Goal: Task Accomplishment & Management: Manage account settings

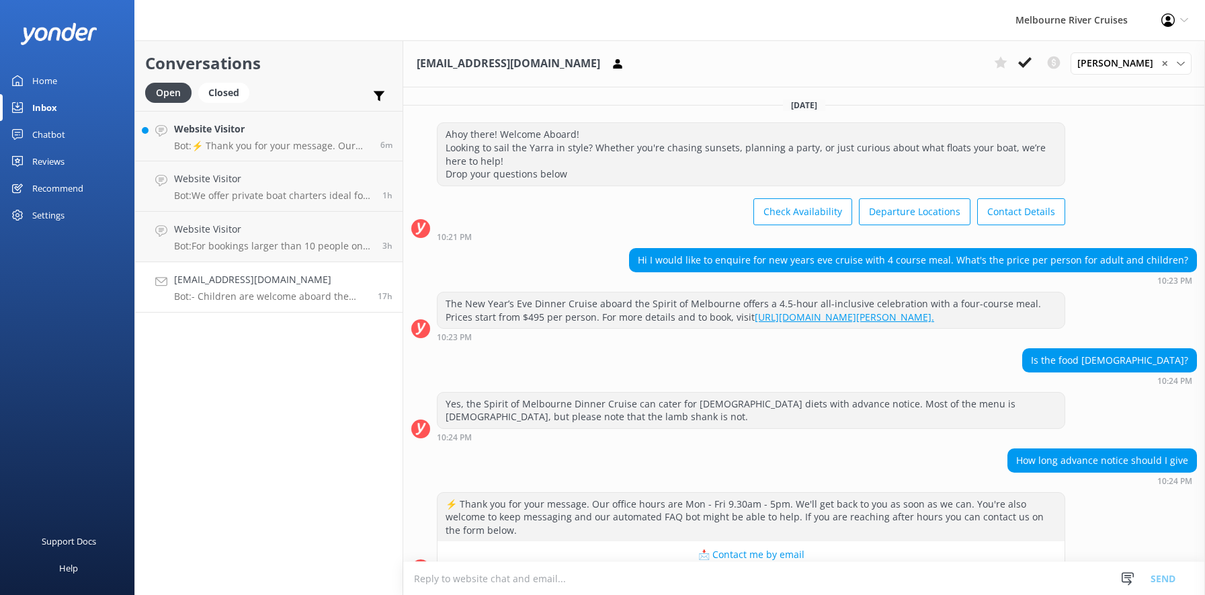
scroll to position [374, 0]
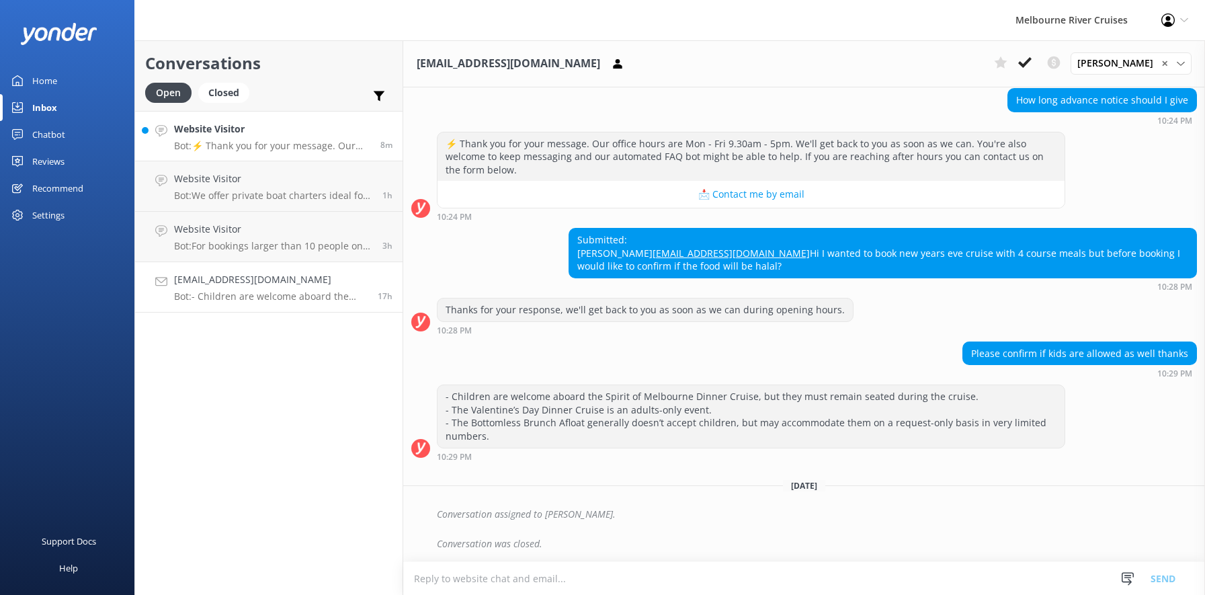
click at [253, 136] on h4 "Website Visitor" at bounding box center [272, 129] width 196 height 15
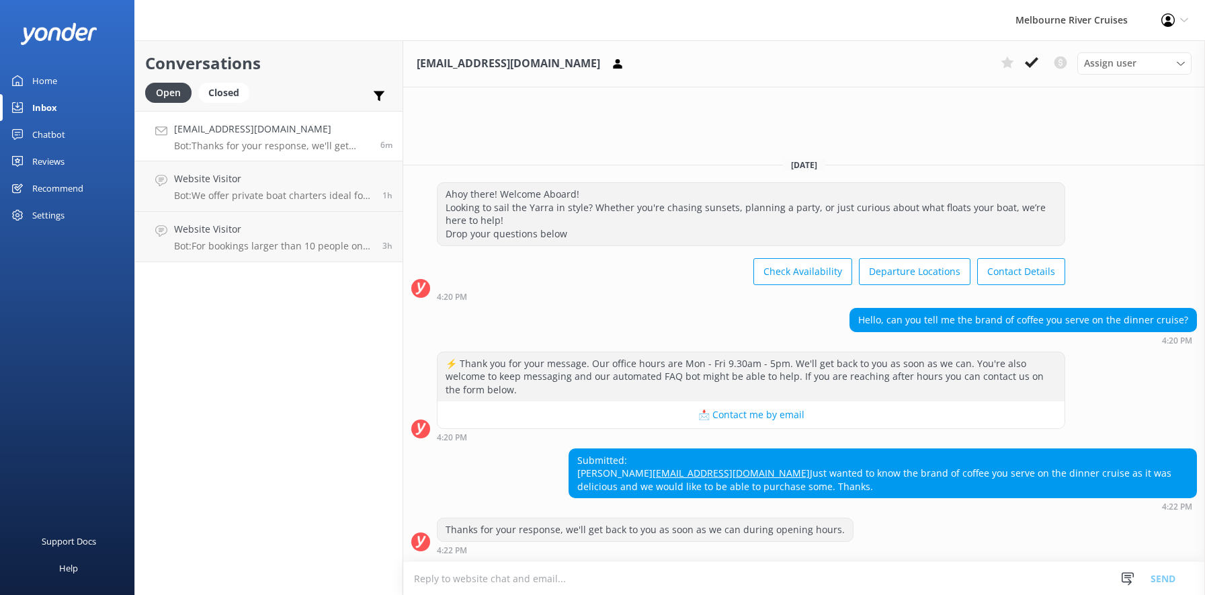
click at [42, 81] on div "Home" at bounding box center [44, 80] width 25 height 27
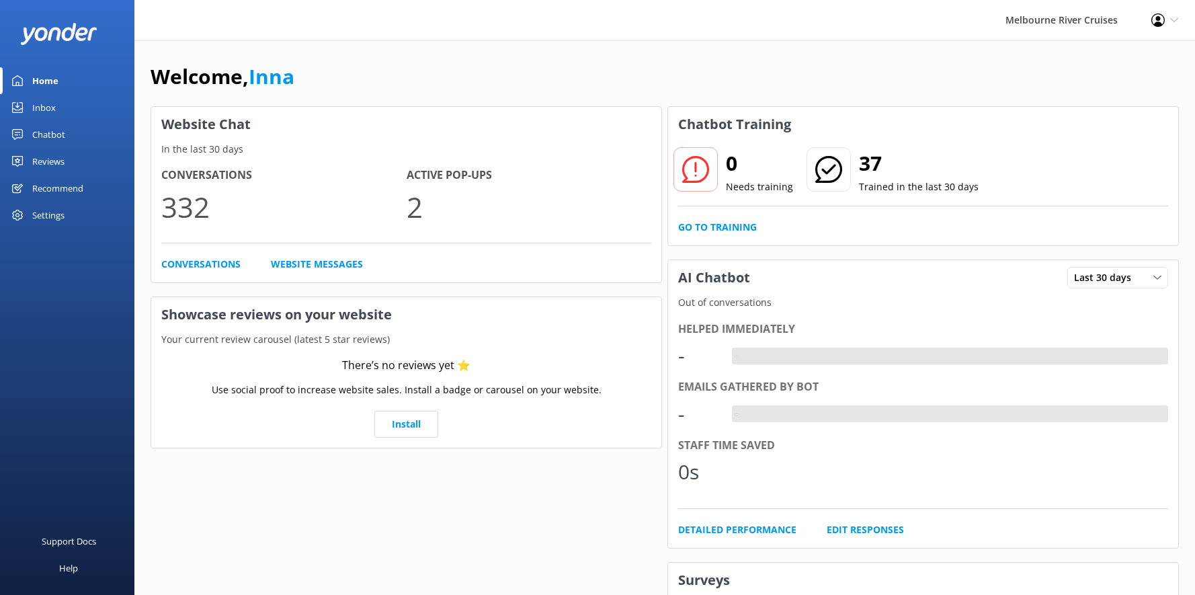
click at [44, 134] on div "Chatbot" at bounding box center [48, 134] width 33 height 27
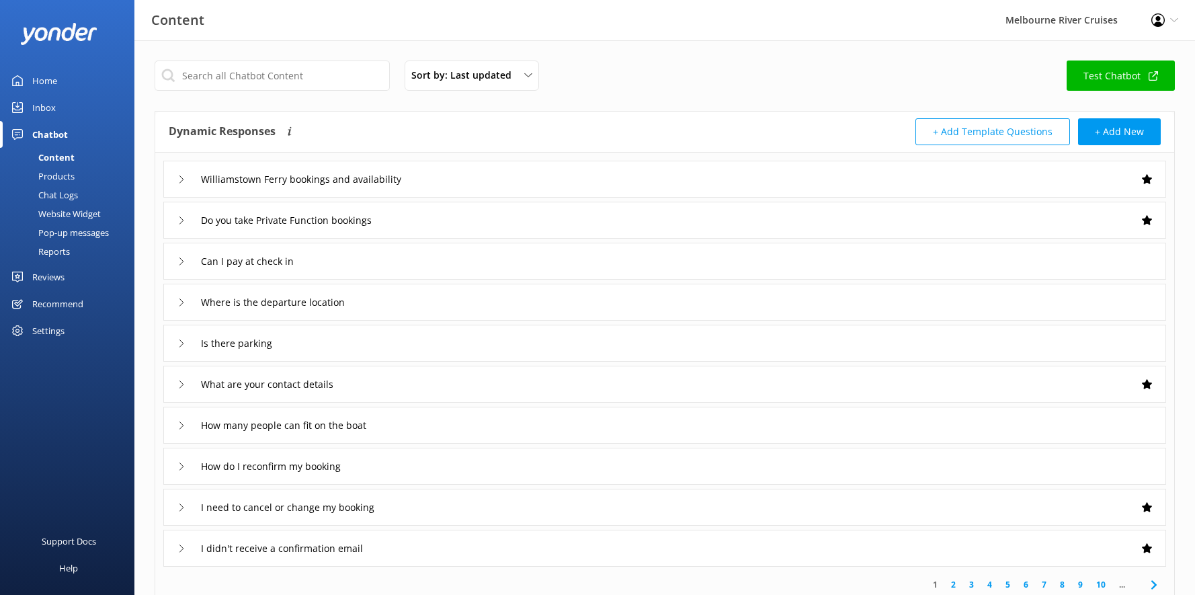
click at [45, 333] on div "Settings" at bounding box center [48, 330] width 32 height 27
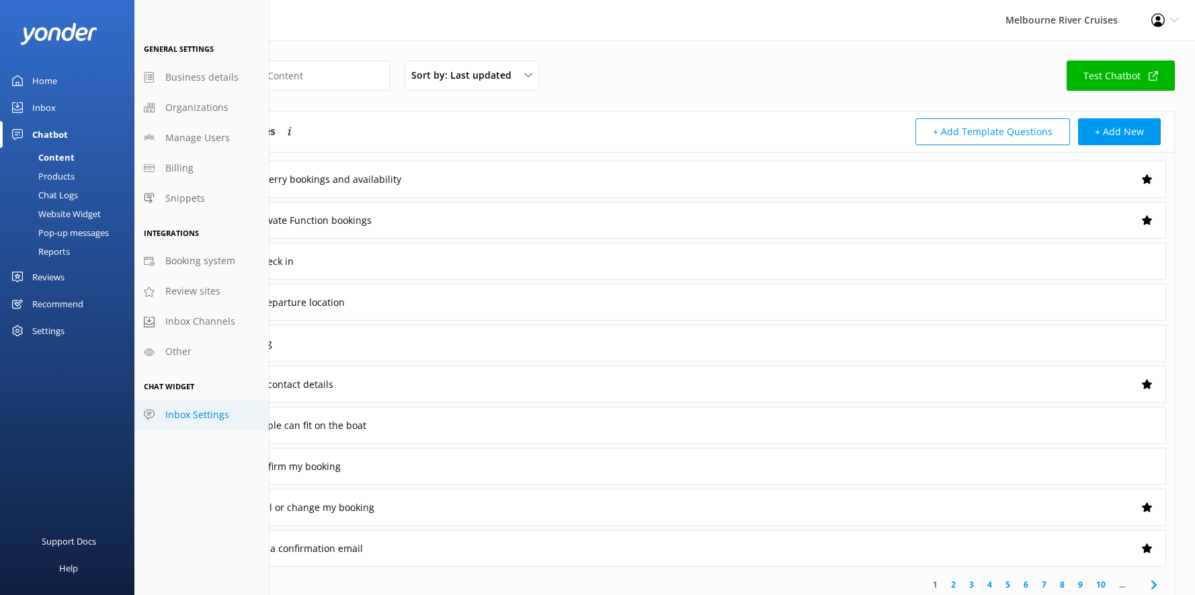
click at [185, 416] on span "Inbox Settings" at bounding box center [197, 414] width 64 height 15
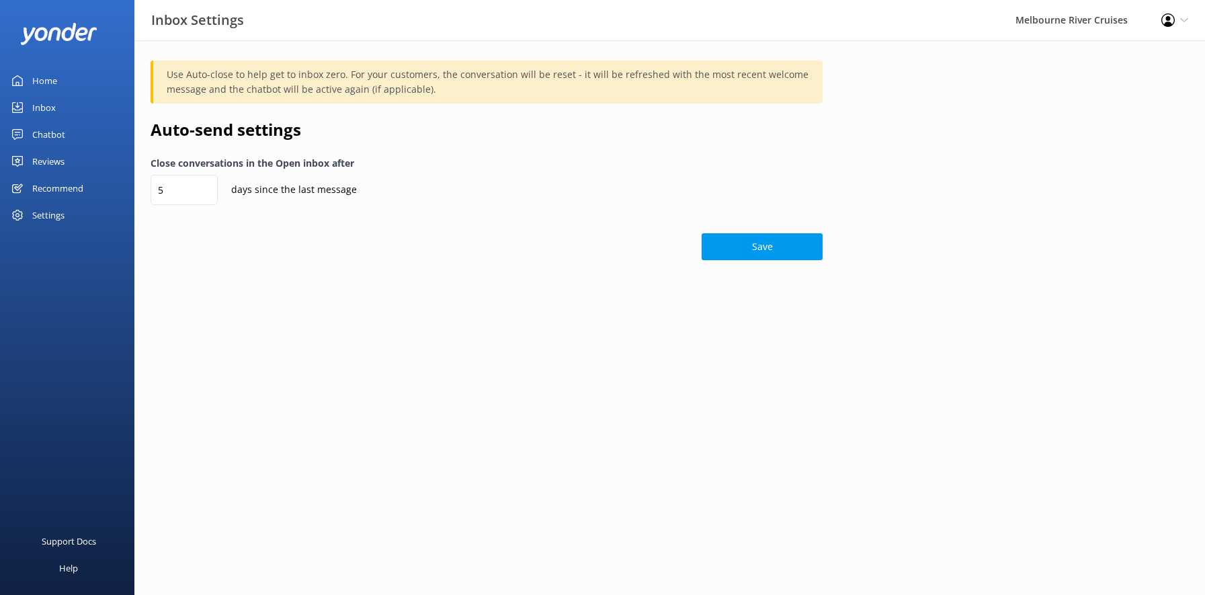
click at [58, 222] on div "Settings" at bounding box center [48, 215] width 32 height 27
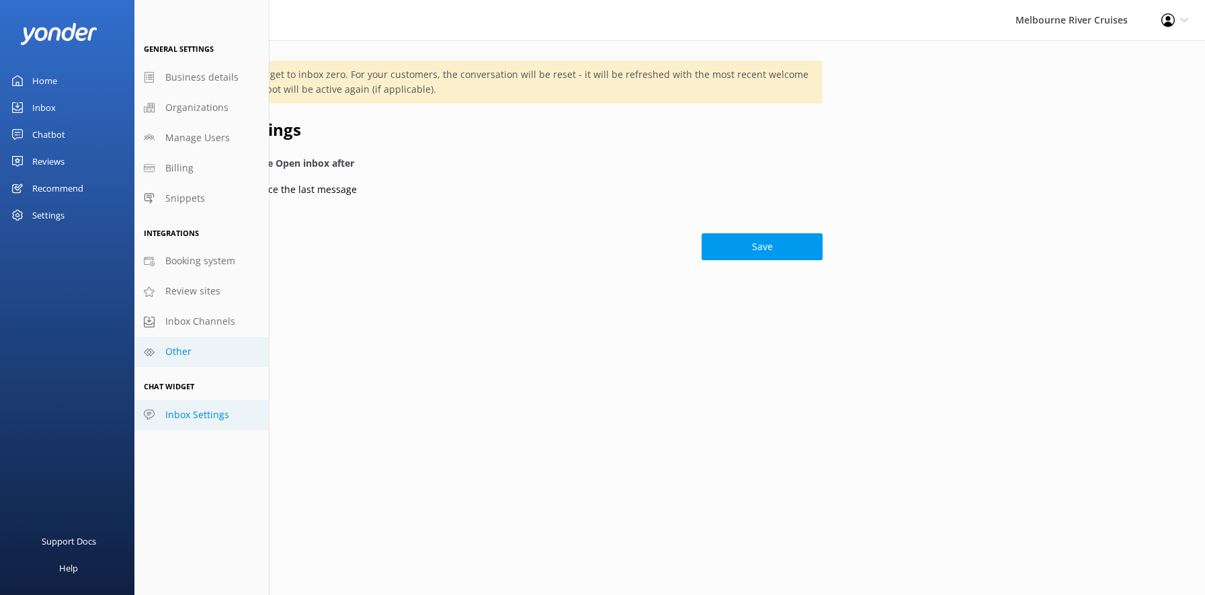
click at [183, 351] on span "Other" at bounding box center [178, 351] width 26 height 15
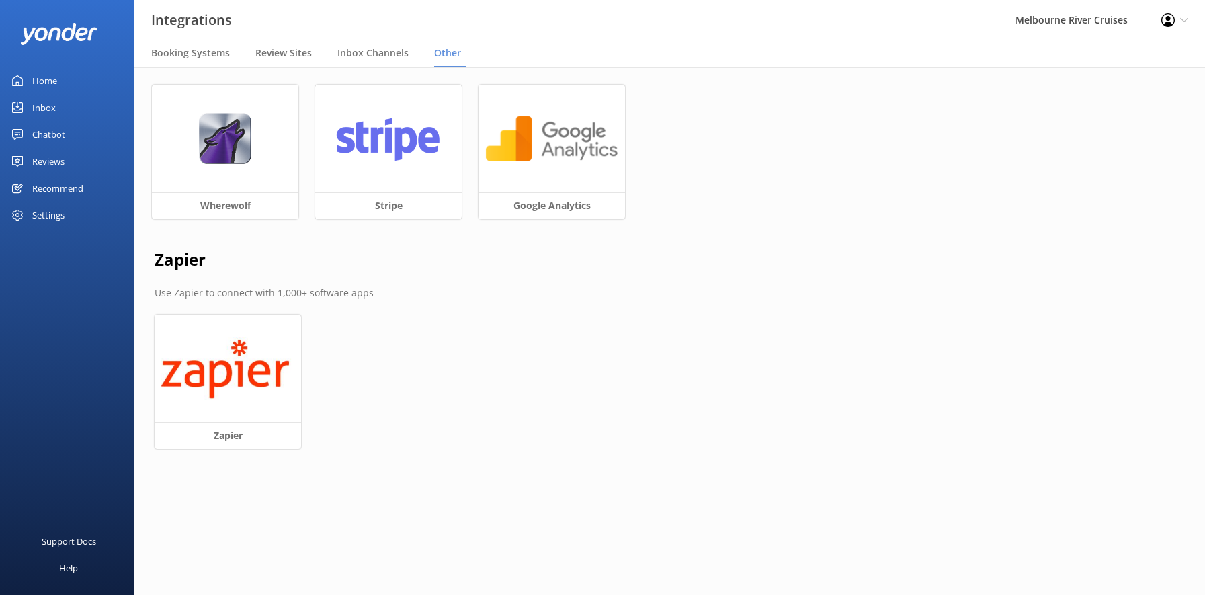
click at [38, 216] on div "Settings" at bounding box center [48, 215] width 32 height 27
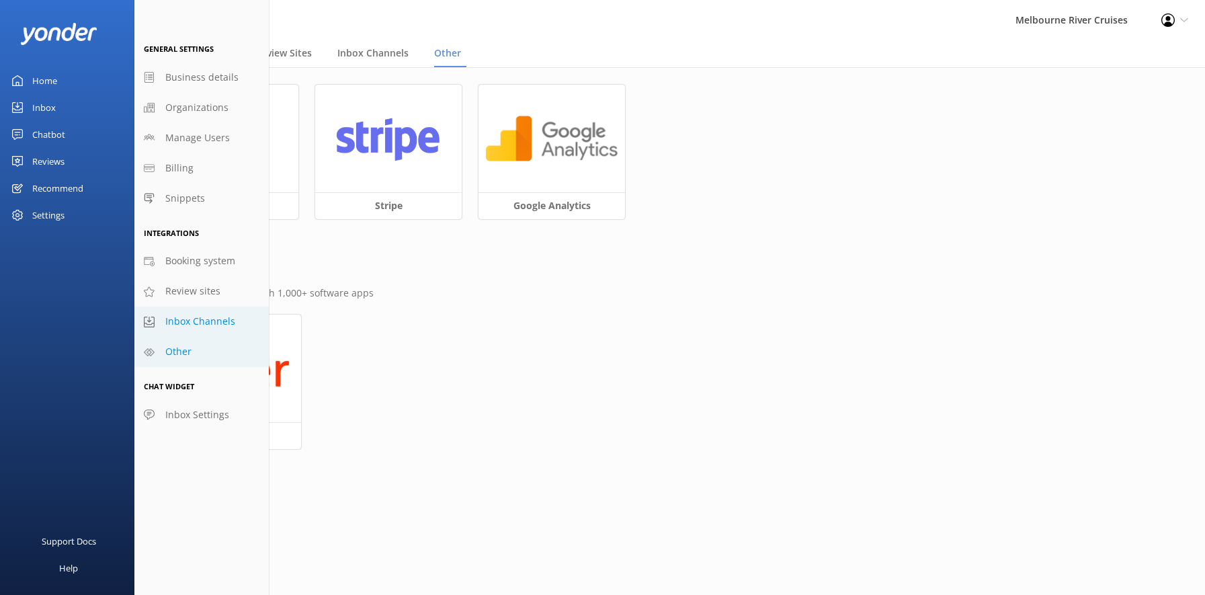
click at [182, 320] on span "Inbox Channels" at bounding box center [200, 321] width 70 height 15
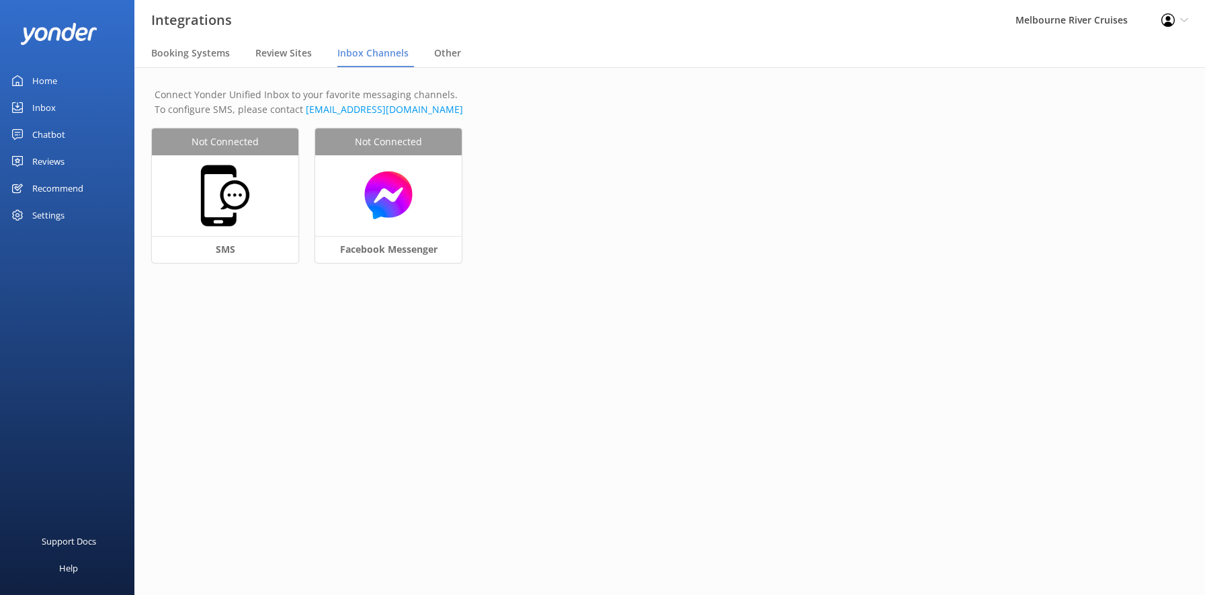
click at [42, 214] on div "Settings" at bounding box center [48, 215] width 32 height 27
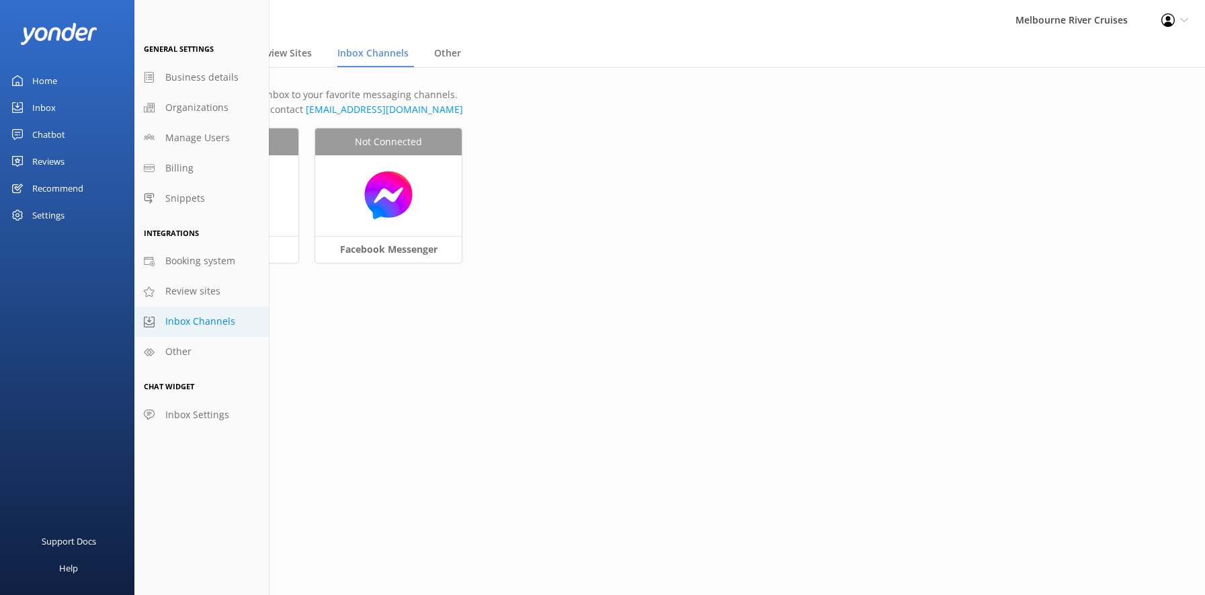
click at [42, 216] on div "Settings" at bounding box center [48, 215] width 32 height 27
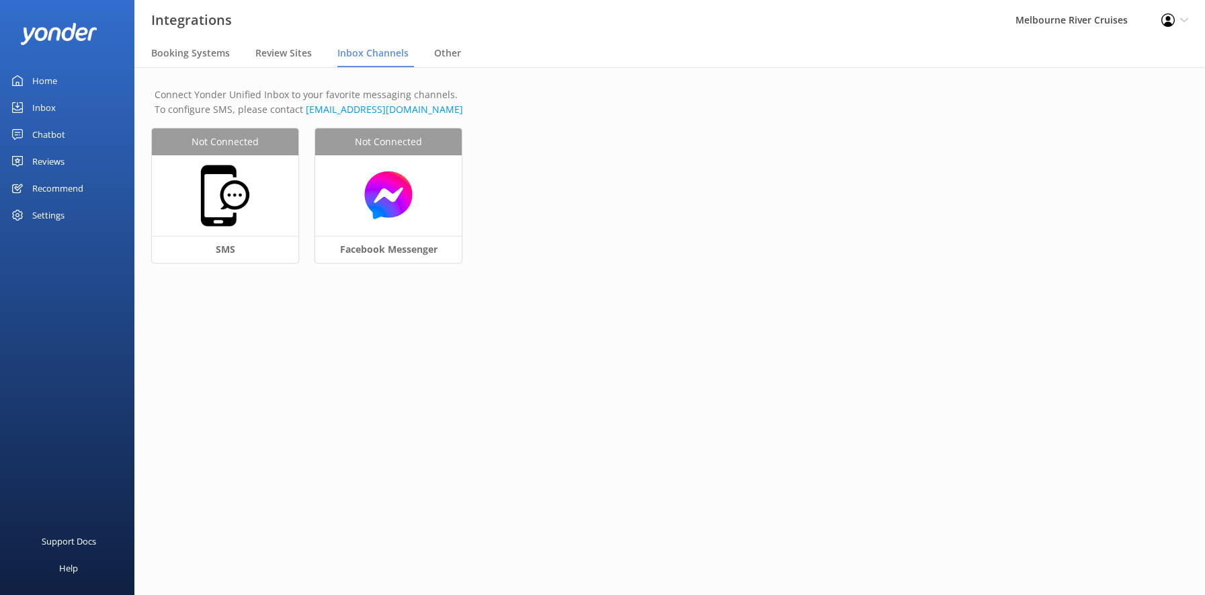
click at [48, 216] on div "Settings" at bounding box center [48, 215] width 32 height 27
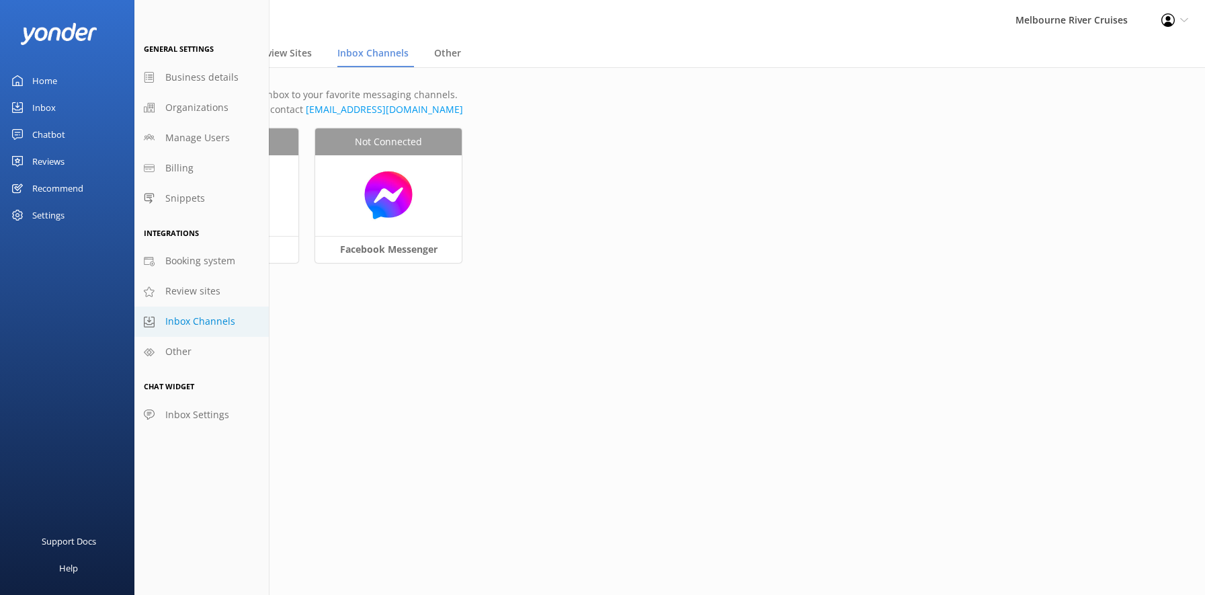
click at [52, 304] on div "Support Docs Help" at bounding box center [67, 447] width 134 height 298
click at [404, 357] on main "Connect Yonder Unified Inbox to your favorite messaging channels. To configure …" at bounding box center [669, 330] width 1070 height 527
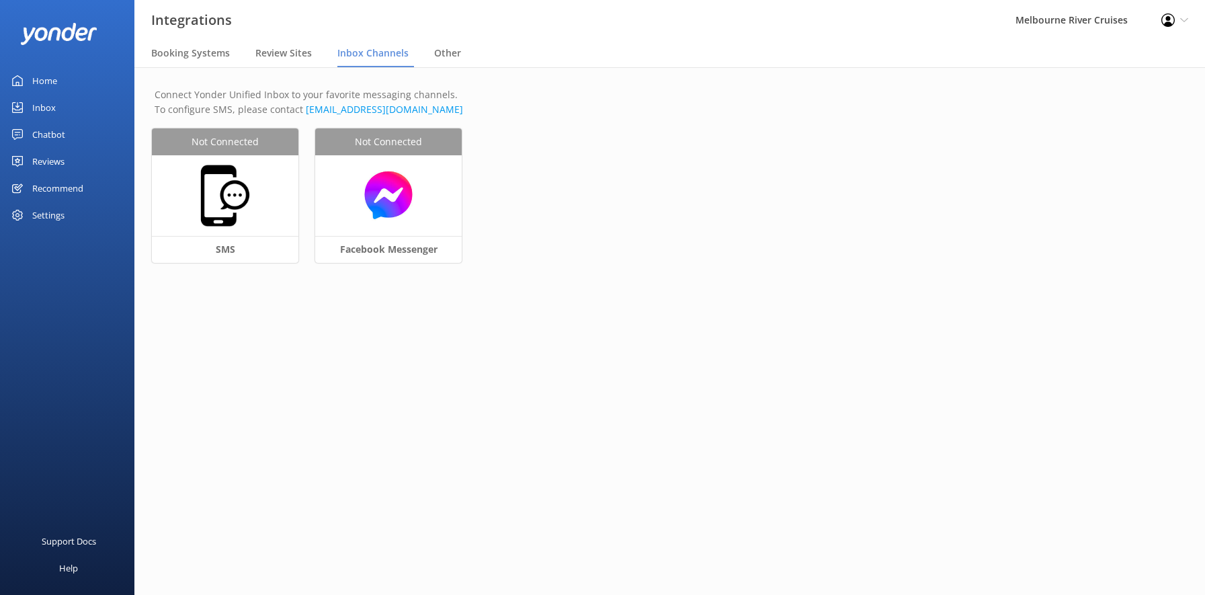
click at [45, 212] on div "Settings" at bounding box center [48, 215] width 32 height 27
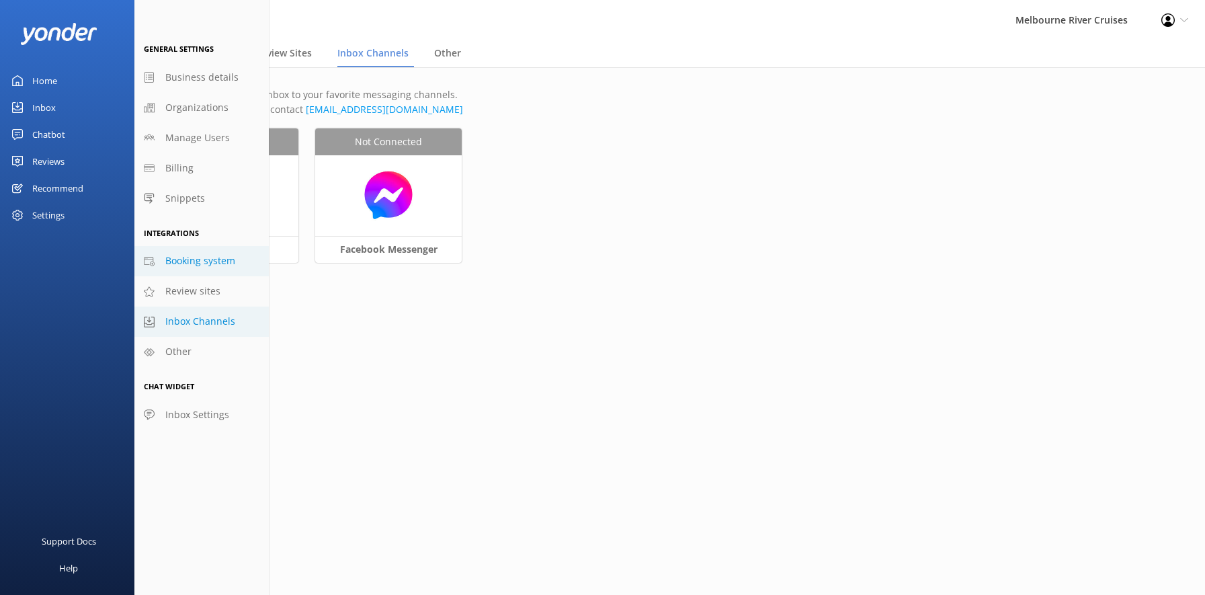
click at [205, 261] on span "Booking system" at bounding box center [200, 260] width 70 height 15
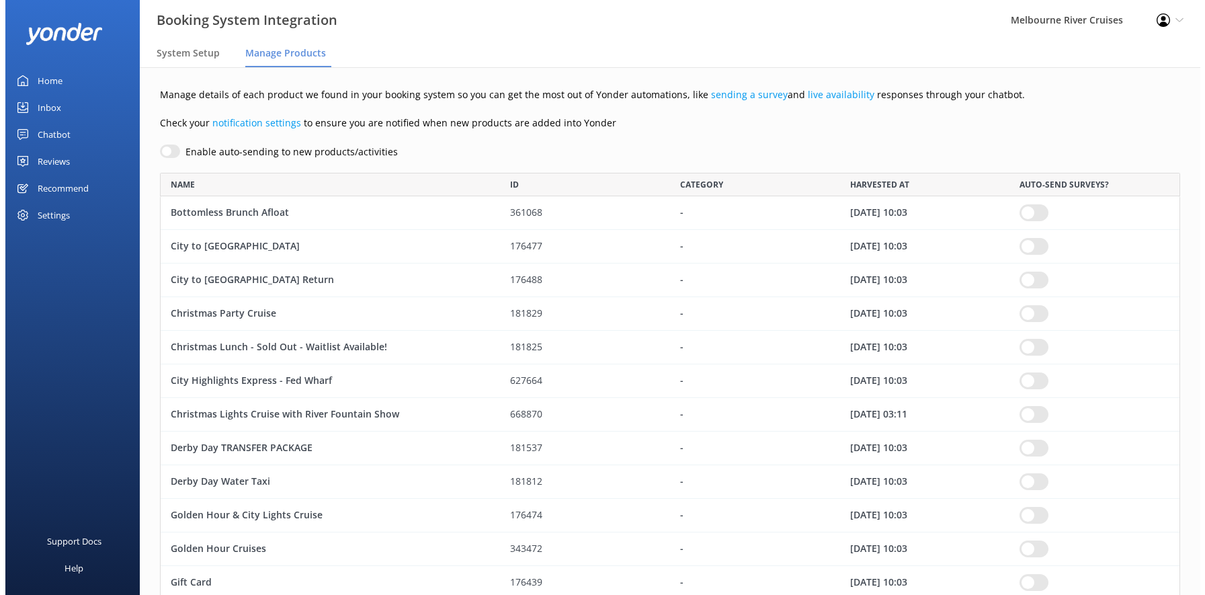
scroll to position [1056, 1010]
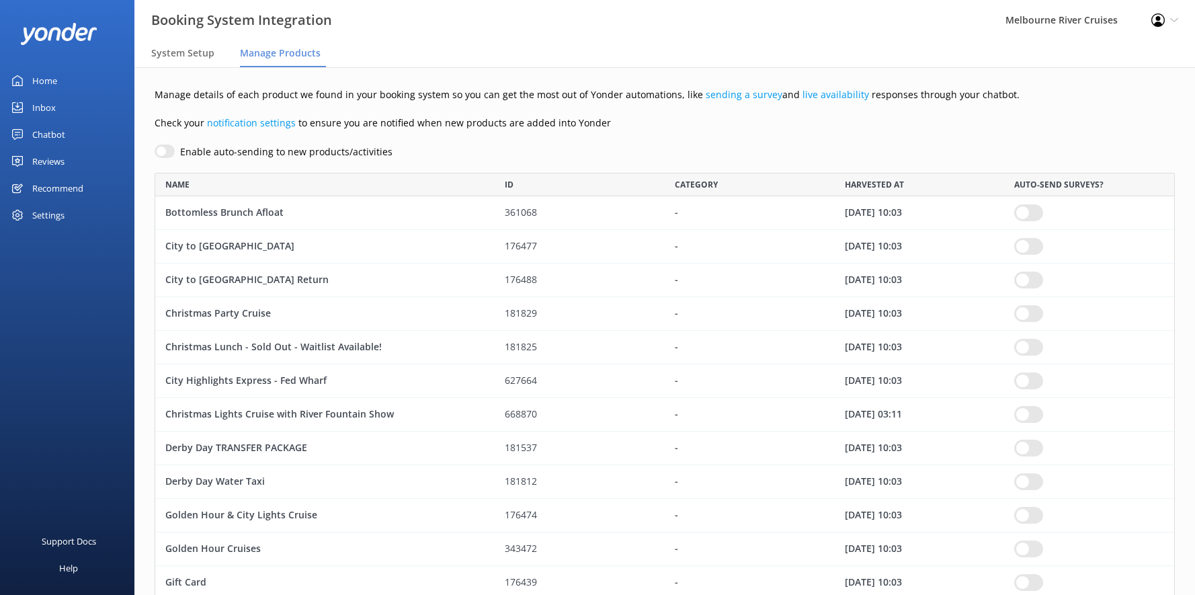
click at [42, 217] on div "Settings" at bounding box center [48, 215] width 32 height 27
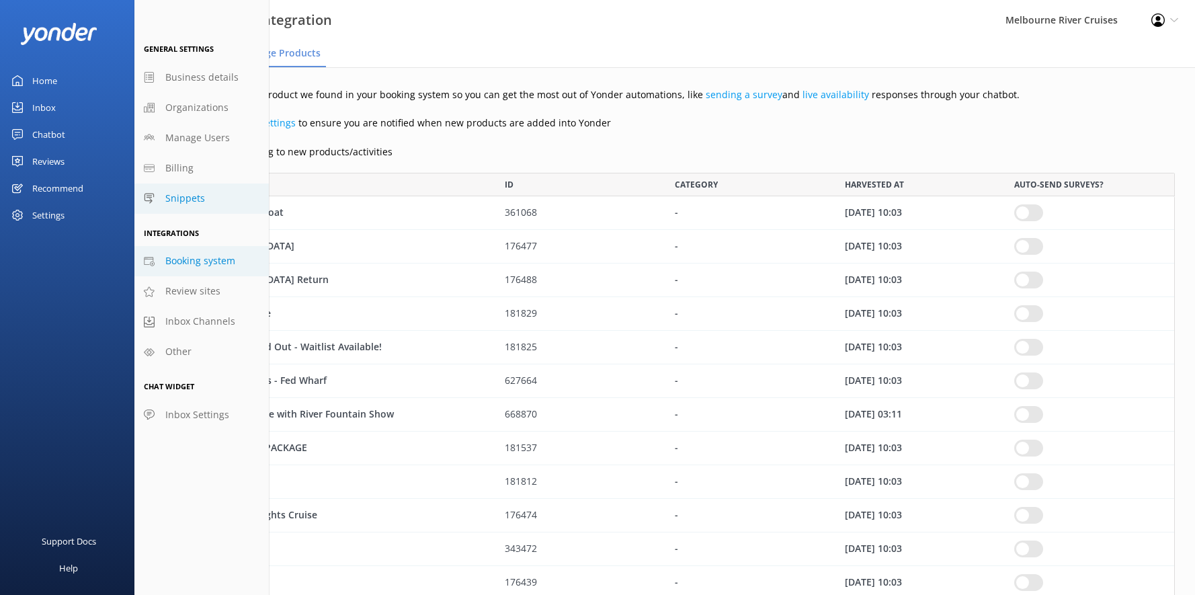
click at [181, 198] on span "Snippets" at bounding box center [185, 198] width 40 height 15
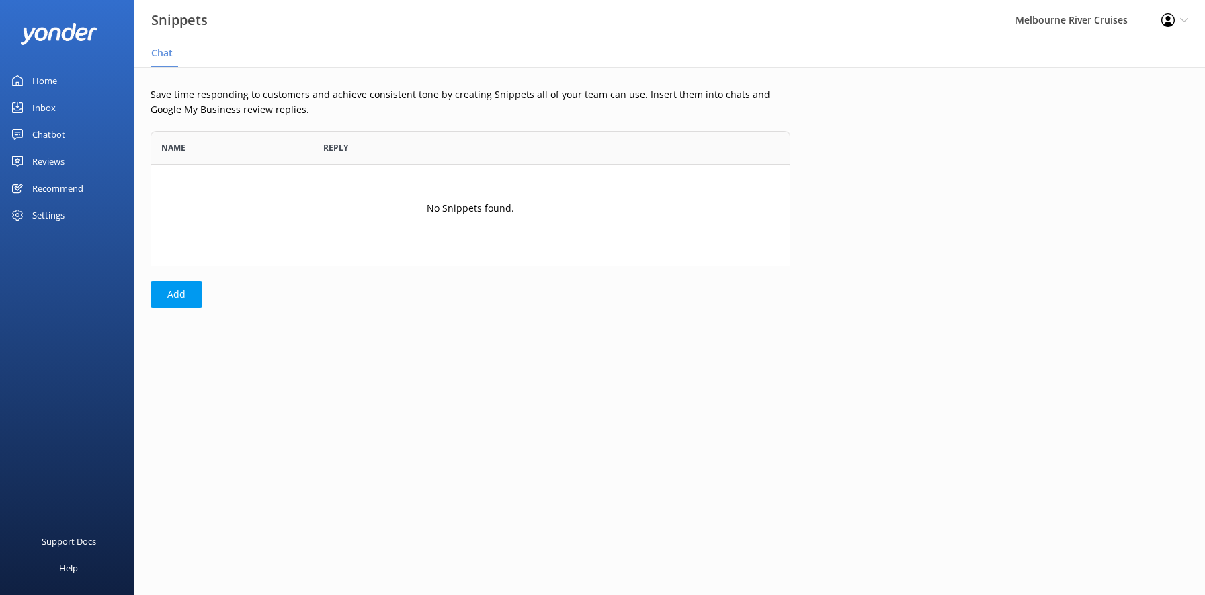
scroll to position [125, 630]
click at [43, 212] on div "Settings" at bounding box center [48, 215] width 32 height 27
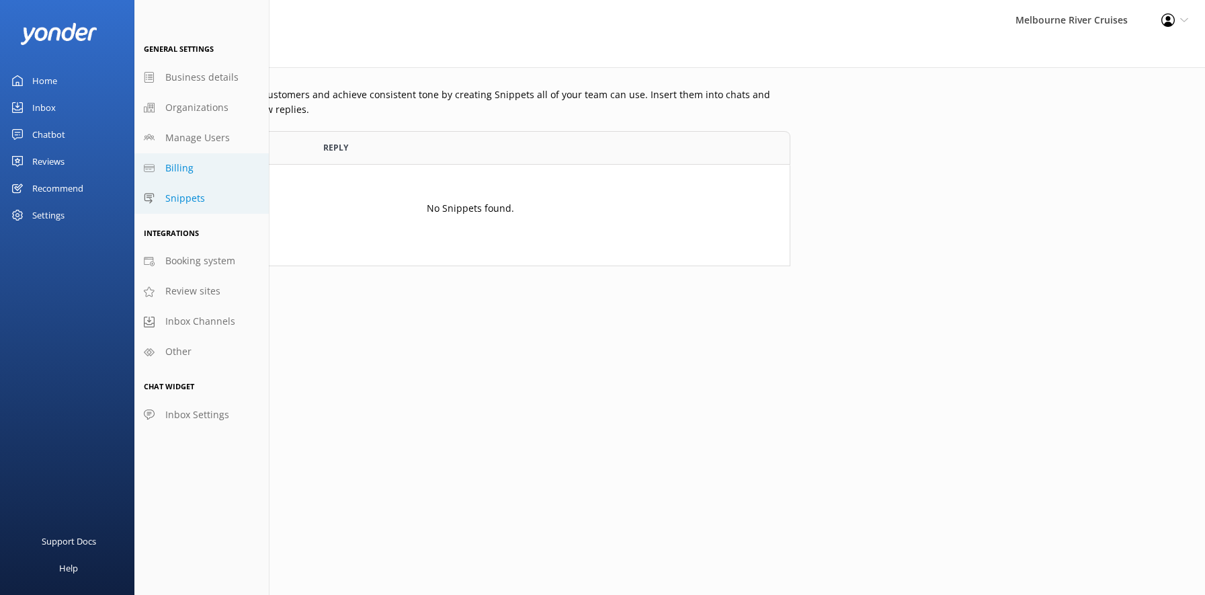
click at [178, 167] on span "Billing" at bounding box center [179, 168] width 28 height 15
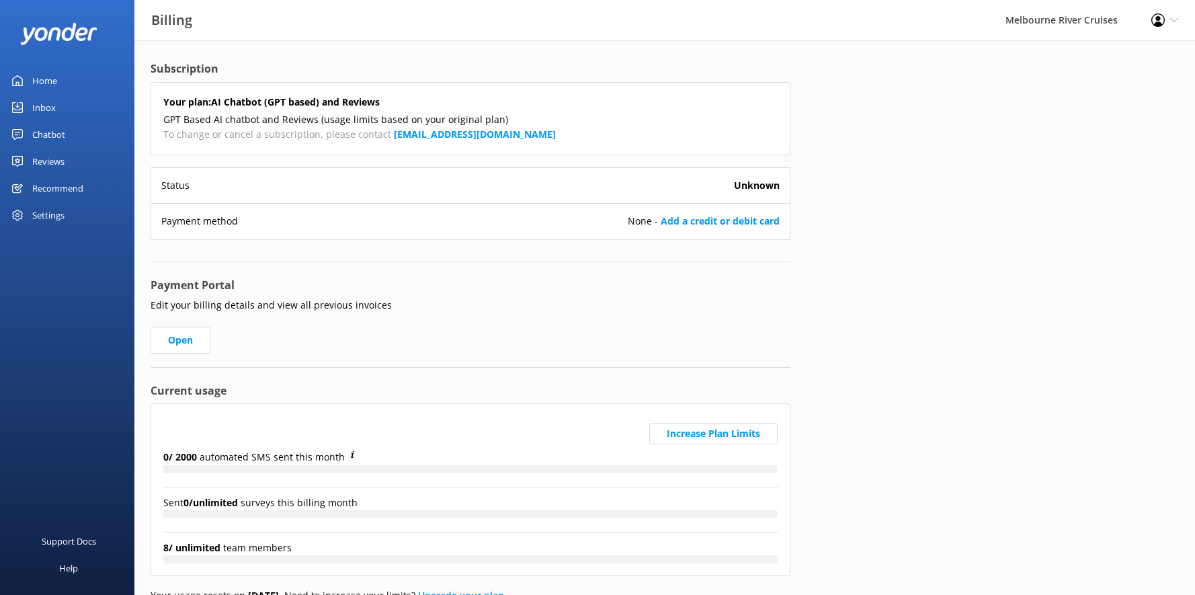
click at [40, 212] on div "Settings" at bounding box center [48, 215] width 32 height 27
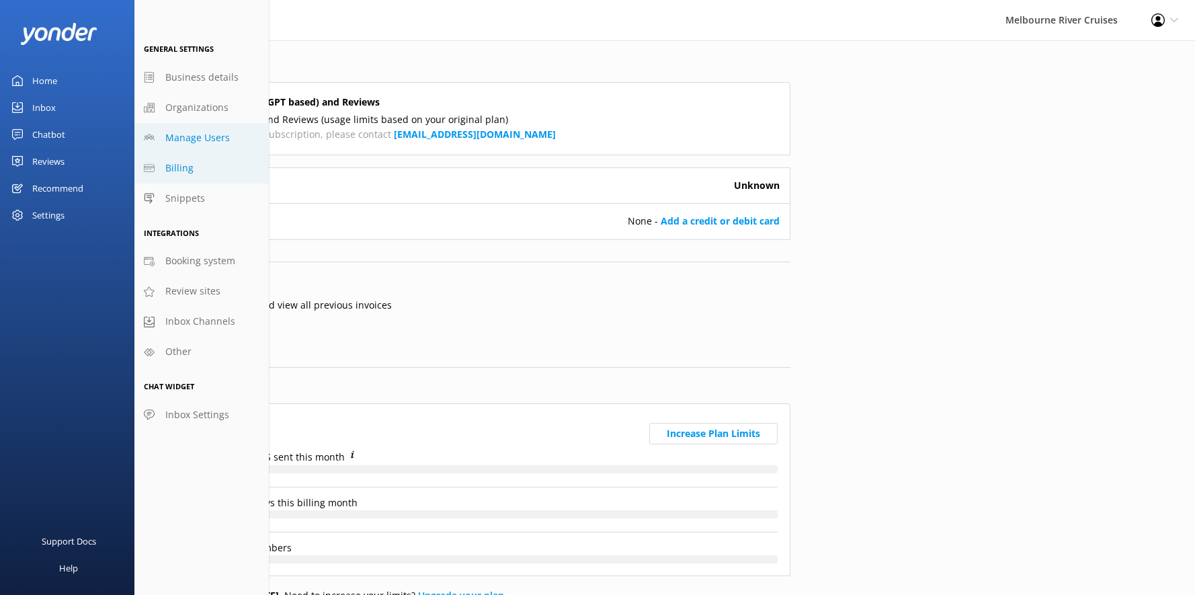
click at [191, 136] on span "Manage Users" at bounding box center [197, 137] width 65 height 15
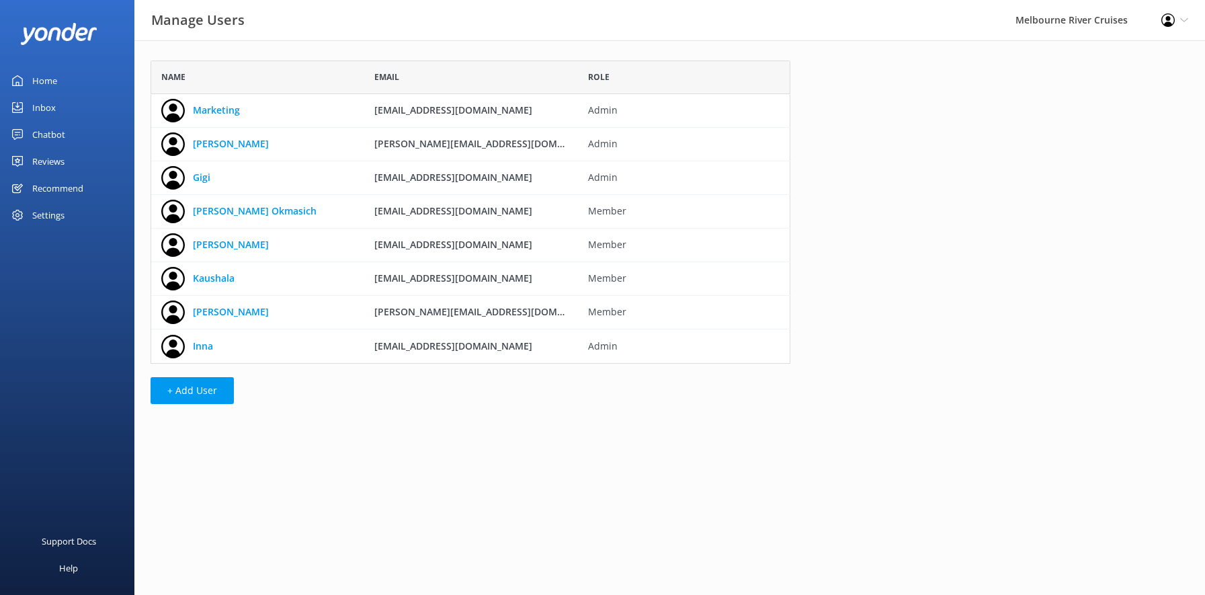
scroll to position [293, 630]
click at [50, 218] on div "Settings" at bounding box center [48, 215] width 32 height 27
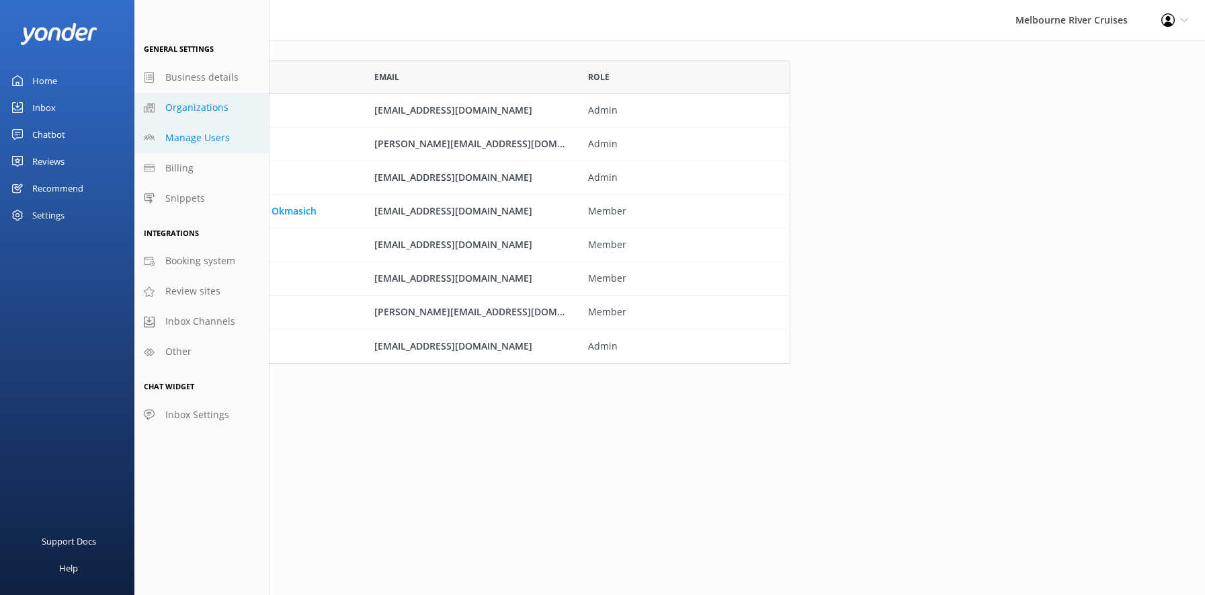
click at [179, 109] on span "Organizations" at bounding box center [196, 107] width 63 height 15
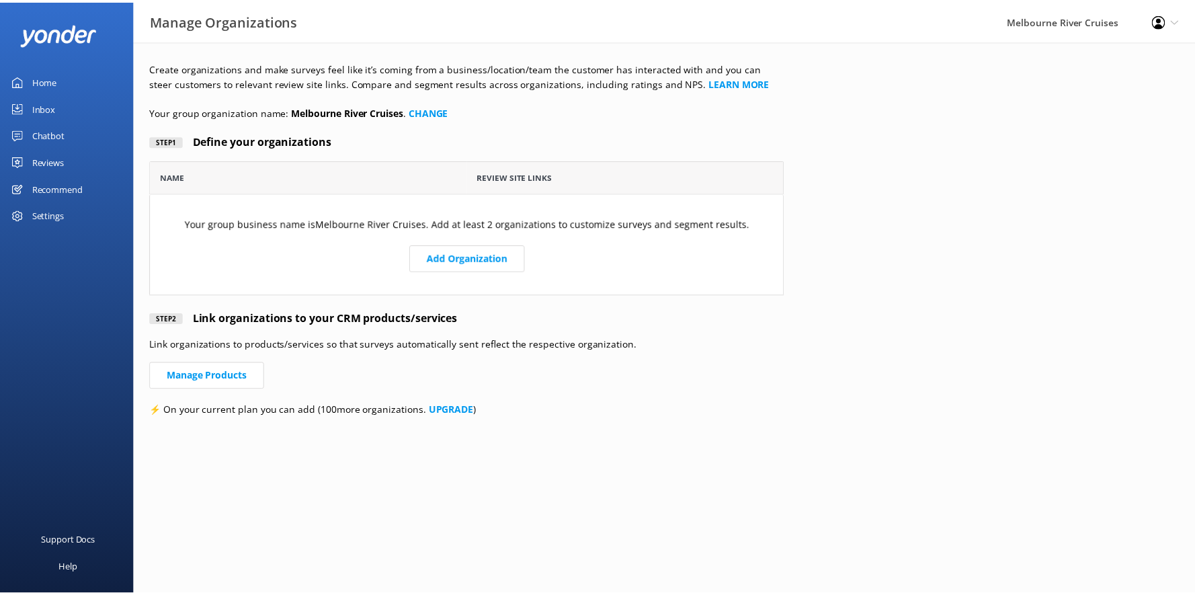
scroll to position [125, 630]
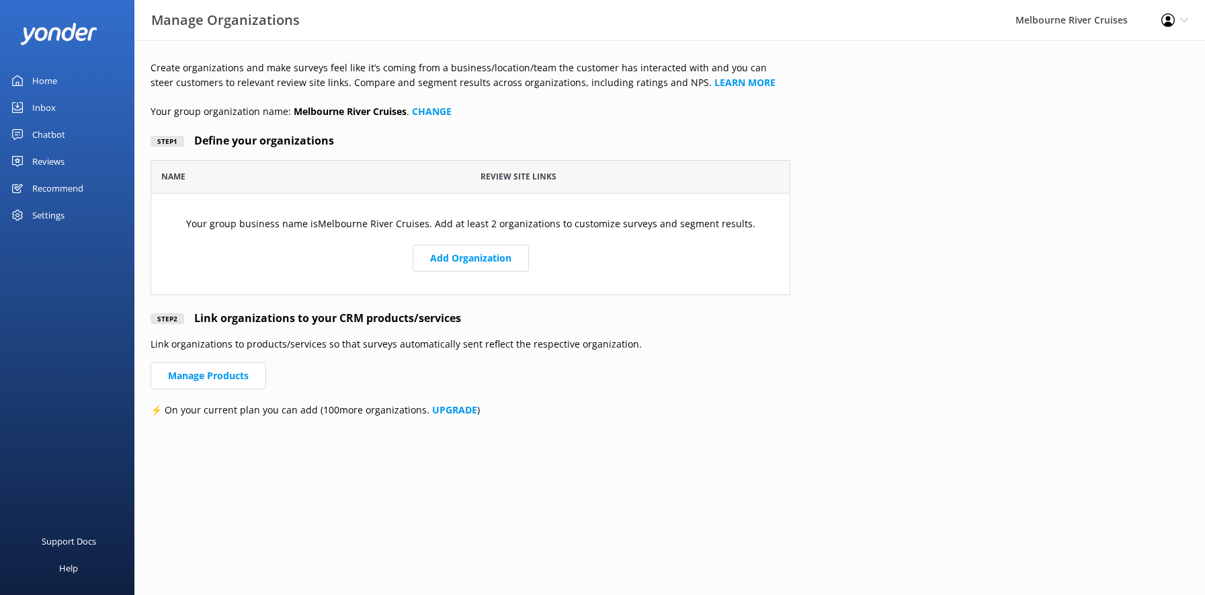
click at [46, 216] on div "Settings" at bounding box center [48, 215] width 32 height 27
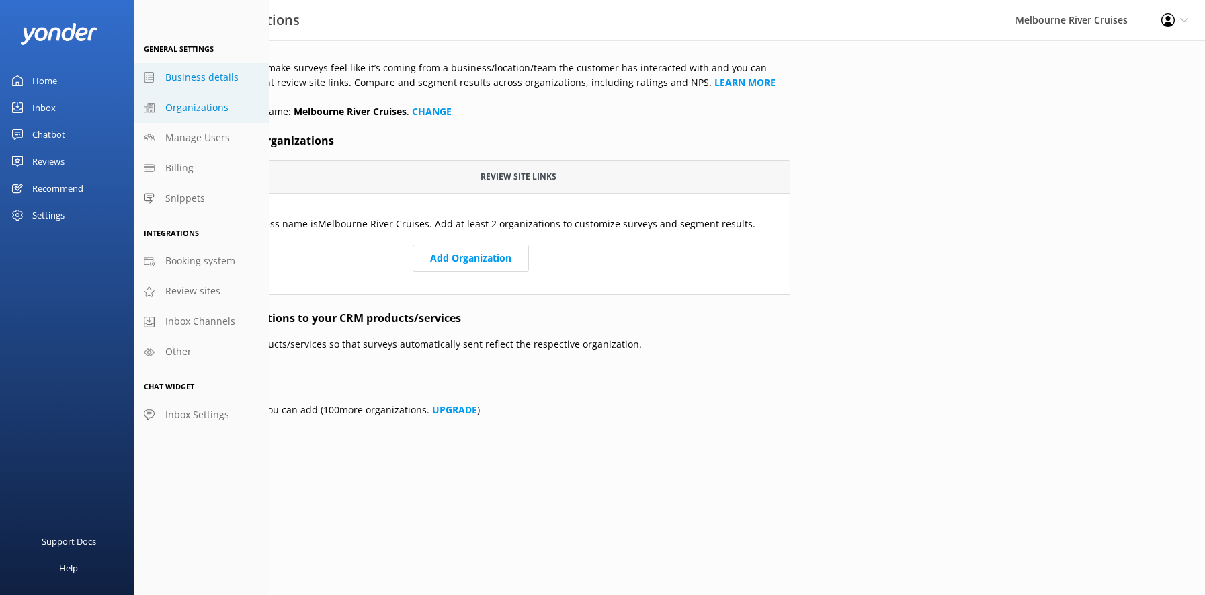
click at [189, 75] on span "Business details" at bounding box center [201, 77] width 73 height 15
select select "[GEOGRAPHIC_DATA]/[GEOGRAPHIC_DATA]"
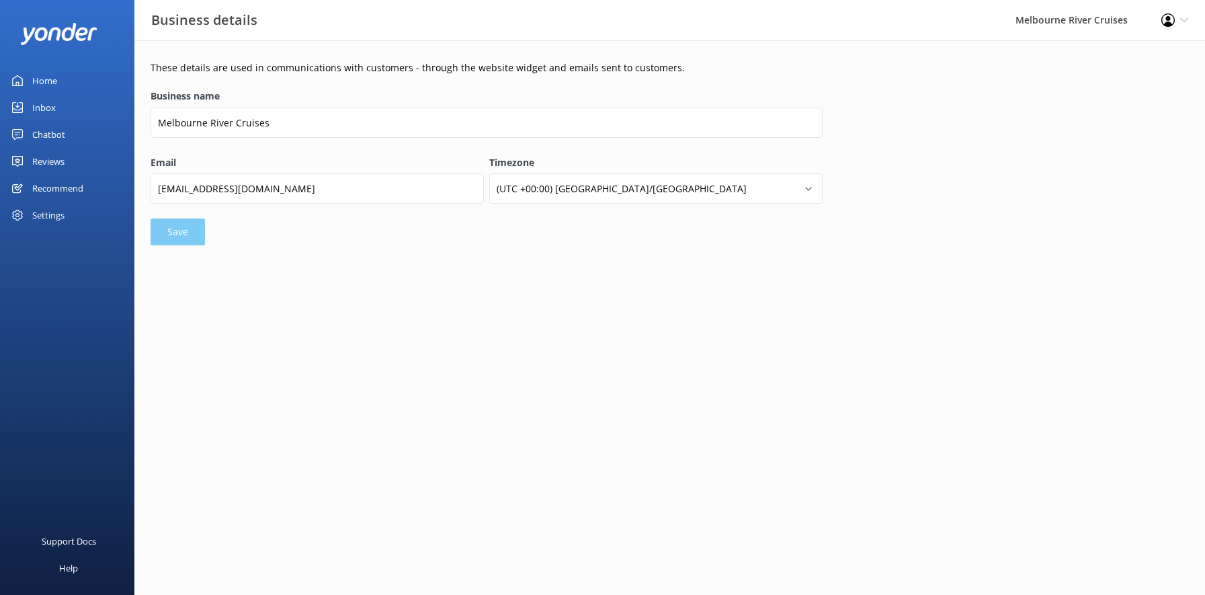
click at [39, 109] on div "Inbox" at bounding box center [44, 107] width 24 height 27
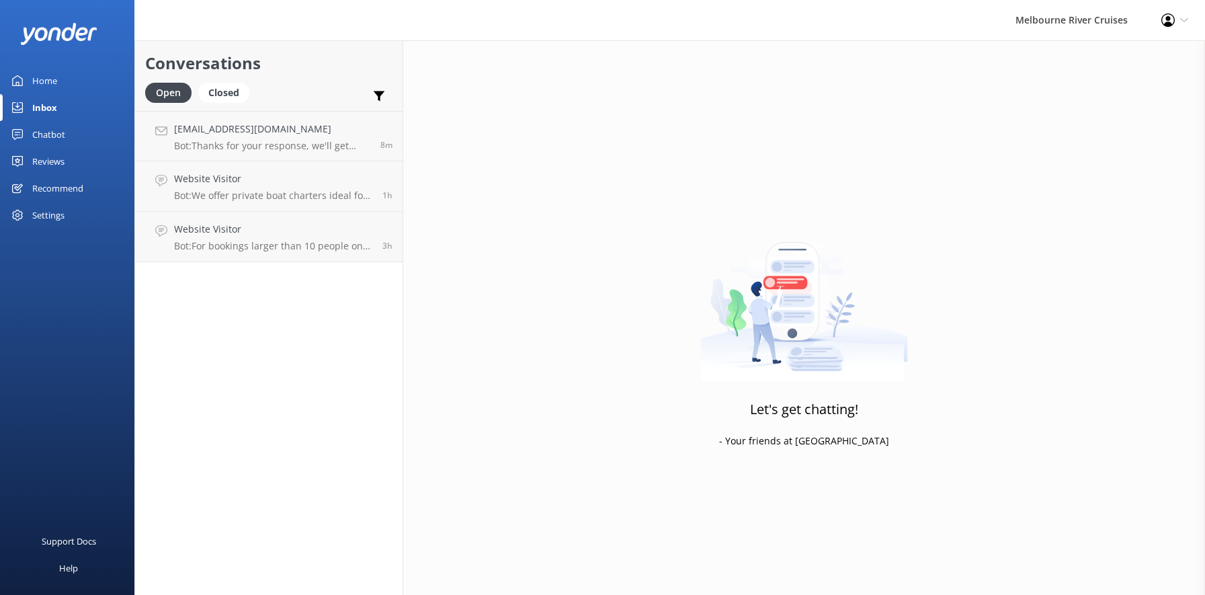
click at [44, 220] on div "Settings" at bounding box center [48, 215] width 32 height 27
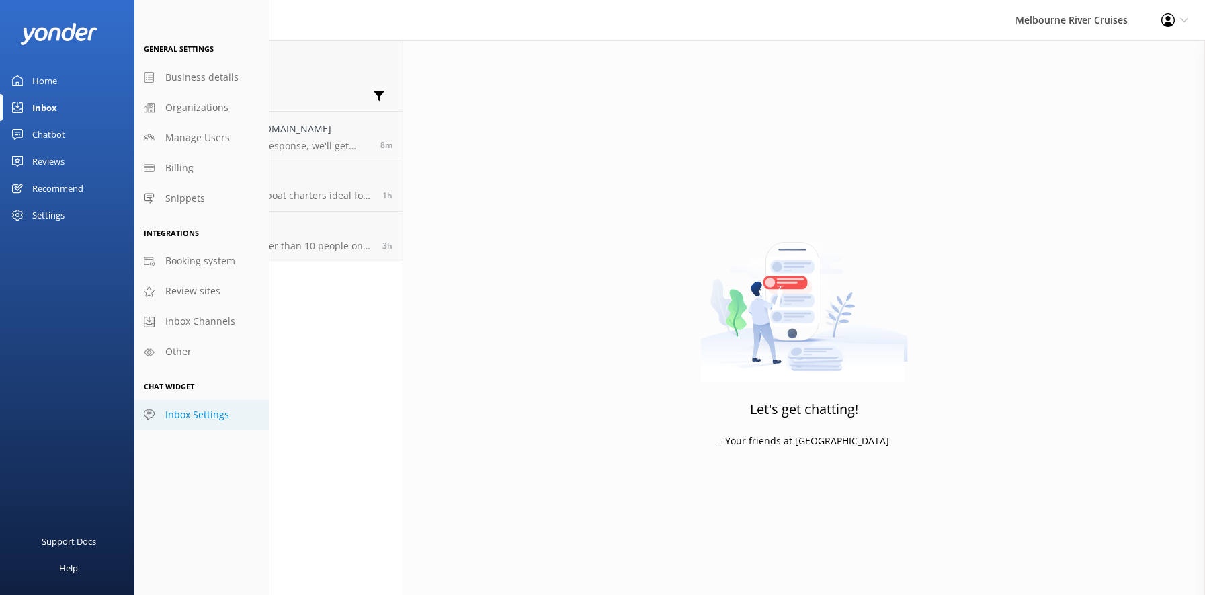
click at [183, 411] on span "Inbox Settings" at bounding box center [197, 414] width 64 height 15
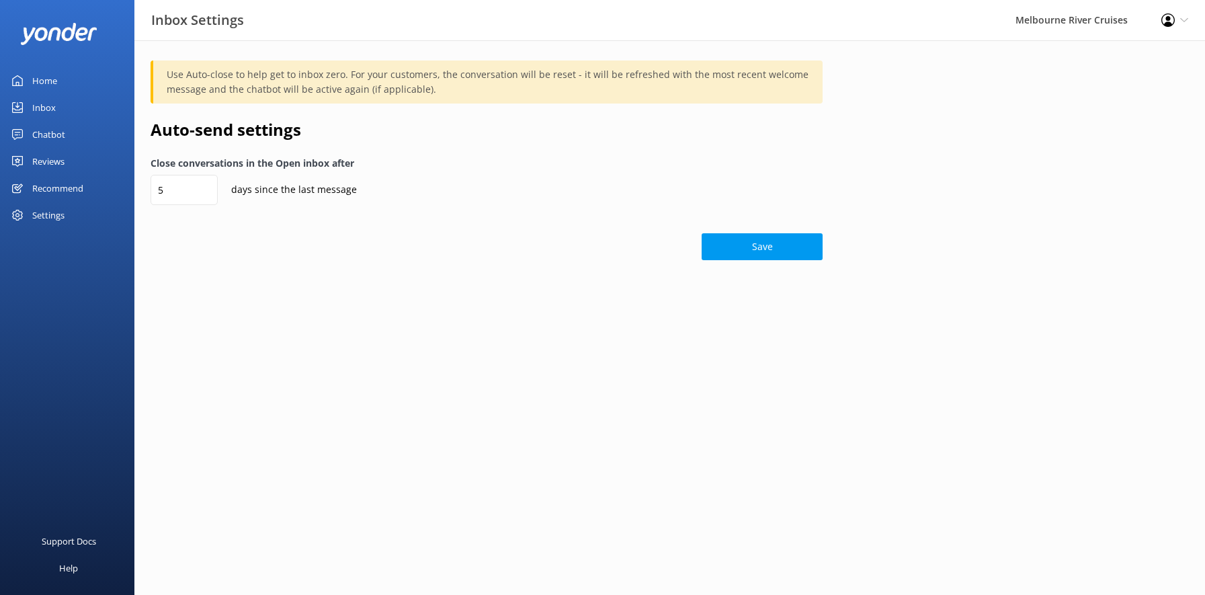
click at [61, 214] on div "Settings" at bounding box center [48, 215] width 32 height 27
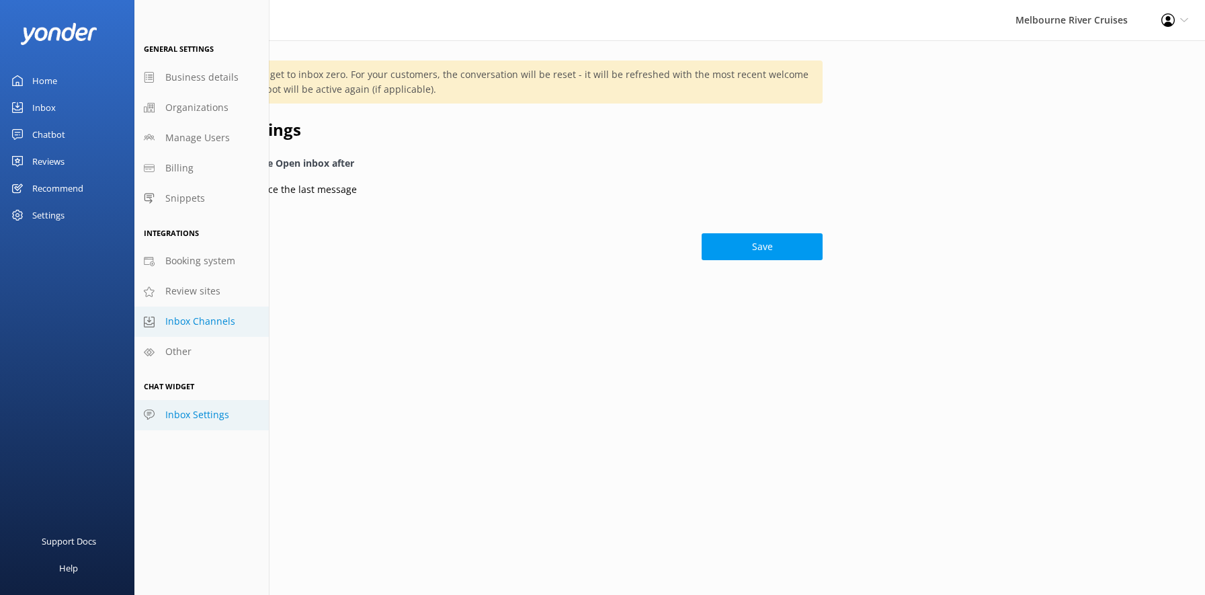
click at [177, 321] on span "Inbox Channels" at bounding box center [200, 321] width 70 height 15
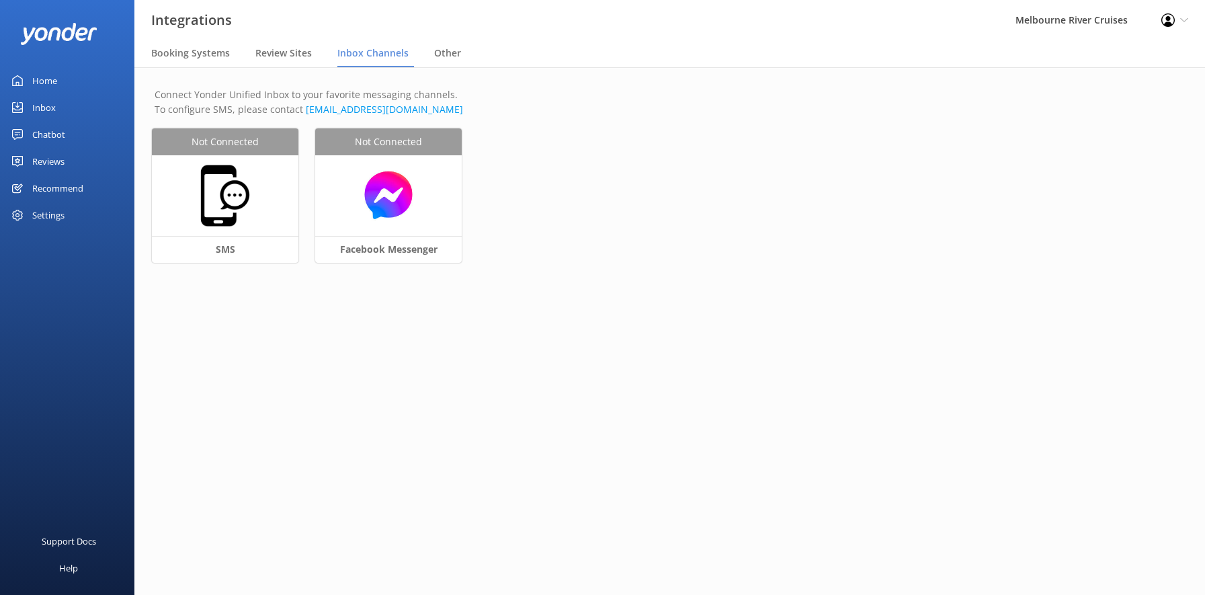
click at [53, 213] on div "Settings" at bounding box center [48, 215] width 32 height 27
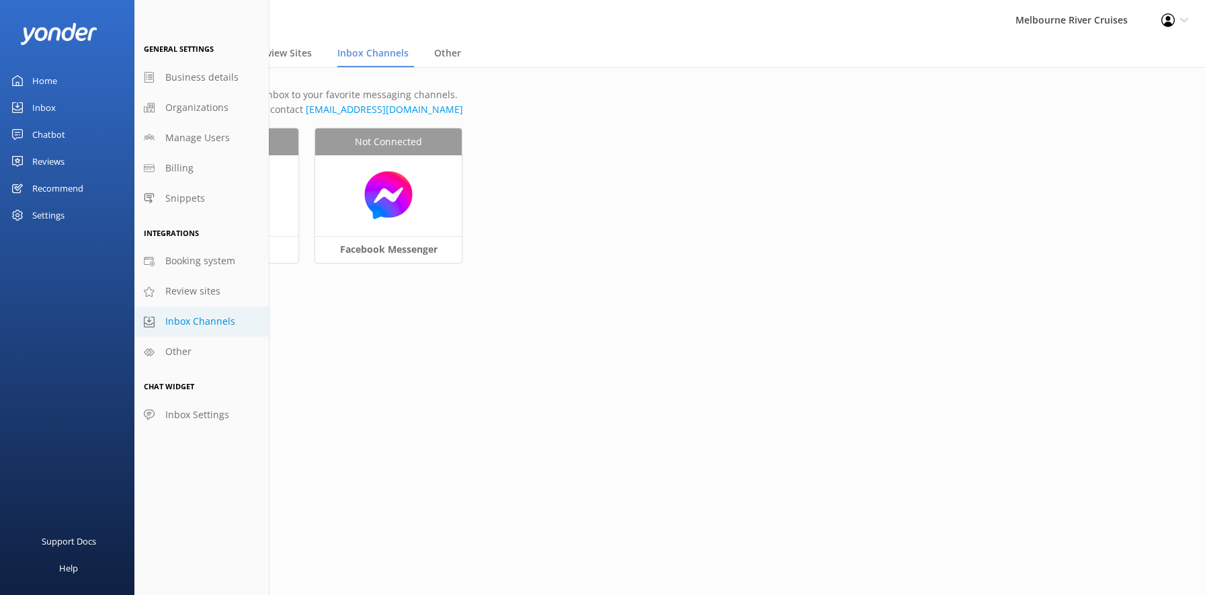
click at [1183, 10] on div "Profile Settings Logout" at bounding box center [1174, 20] width 60 height 40
click at [1134, 58] on link "Profile Settings" at bounding box center [1138, 59] width 134 height 34
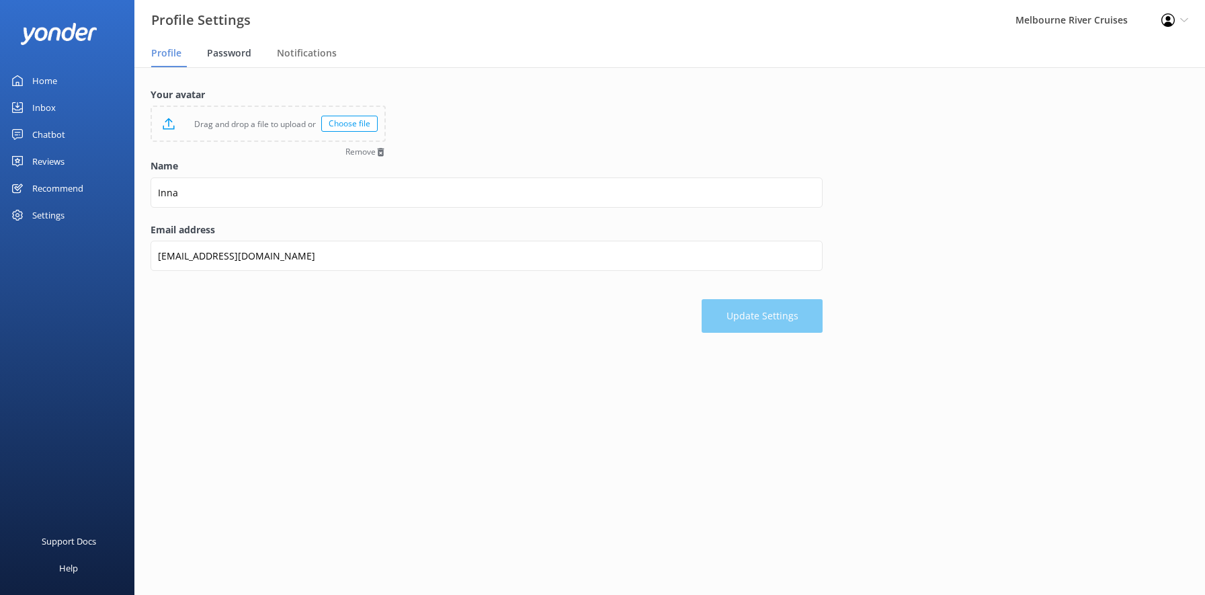
click at [224, 54] on span "Password" at bounding box center [229, 52] width 44 height 13
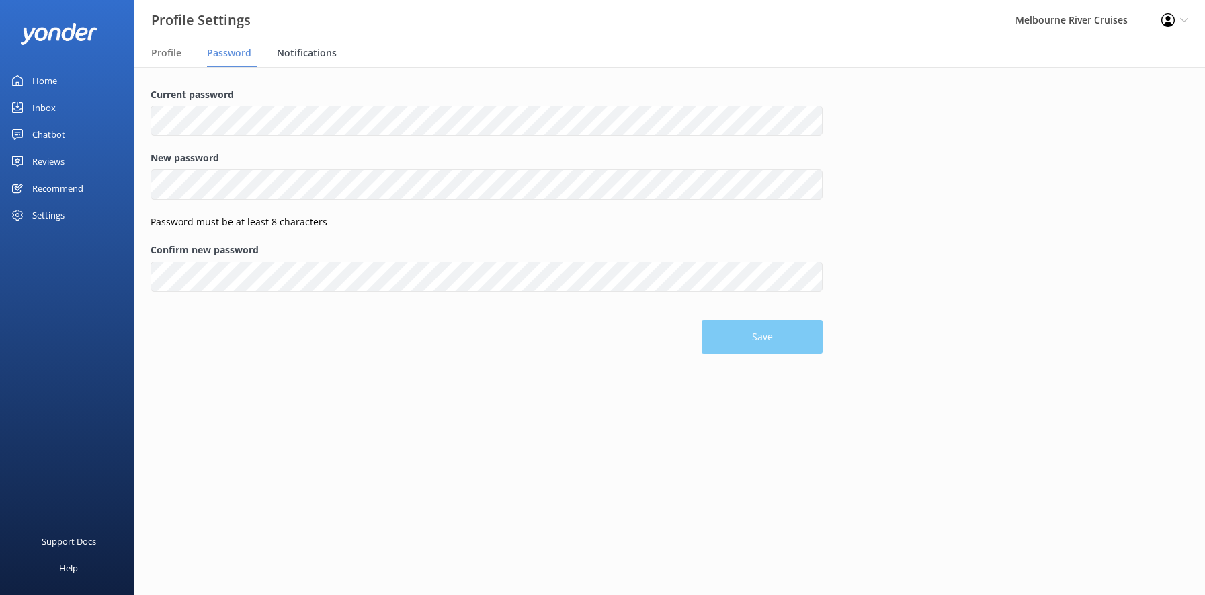
click at [312, 56] on span "Notifications" at bounding box center [307, 52] width 60 height 13
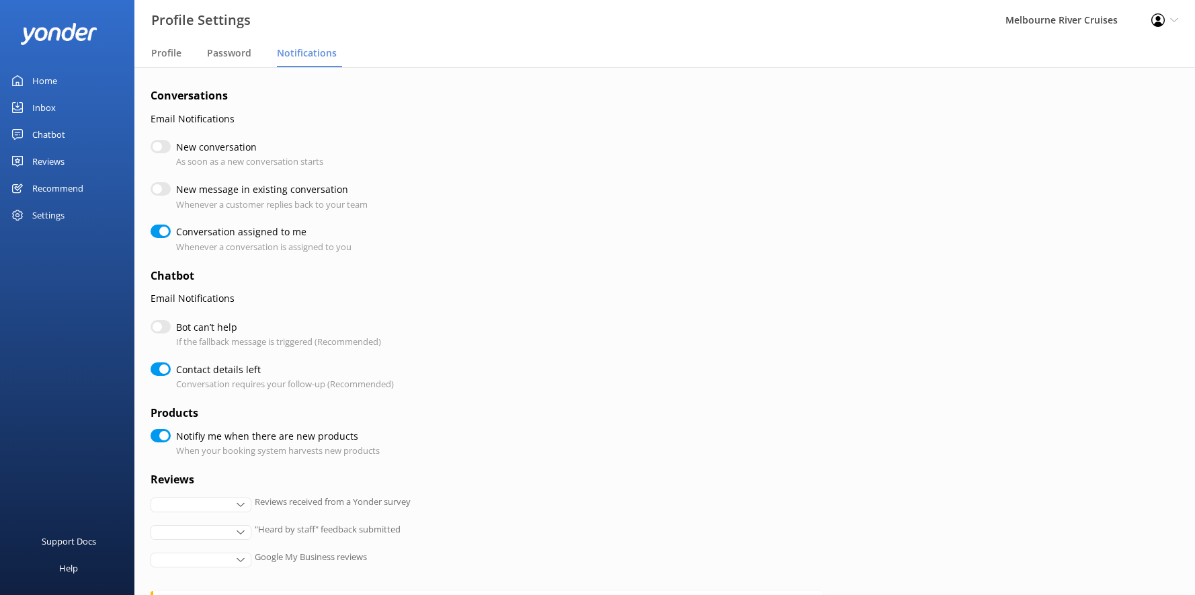
checkbox input "true"
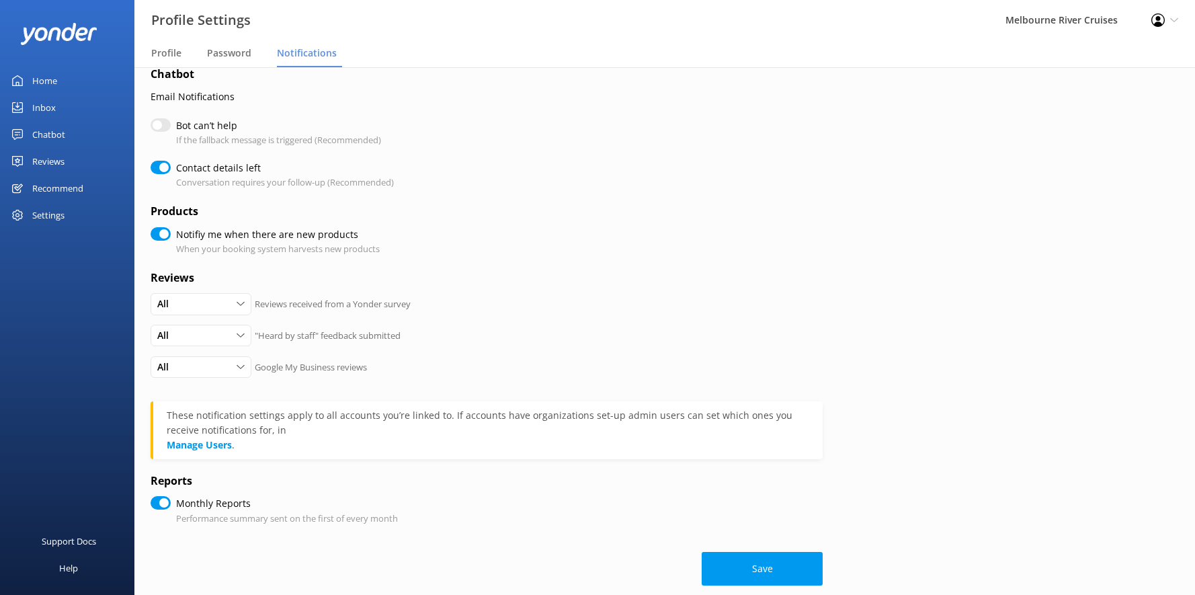
scroll to position [219, 0]
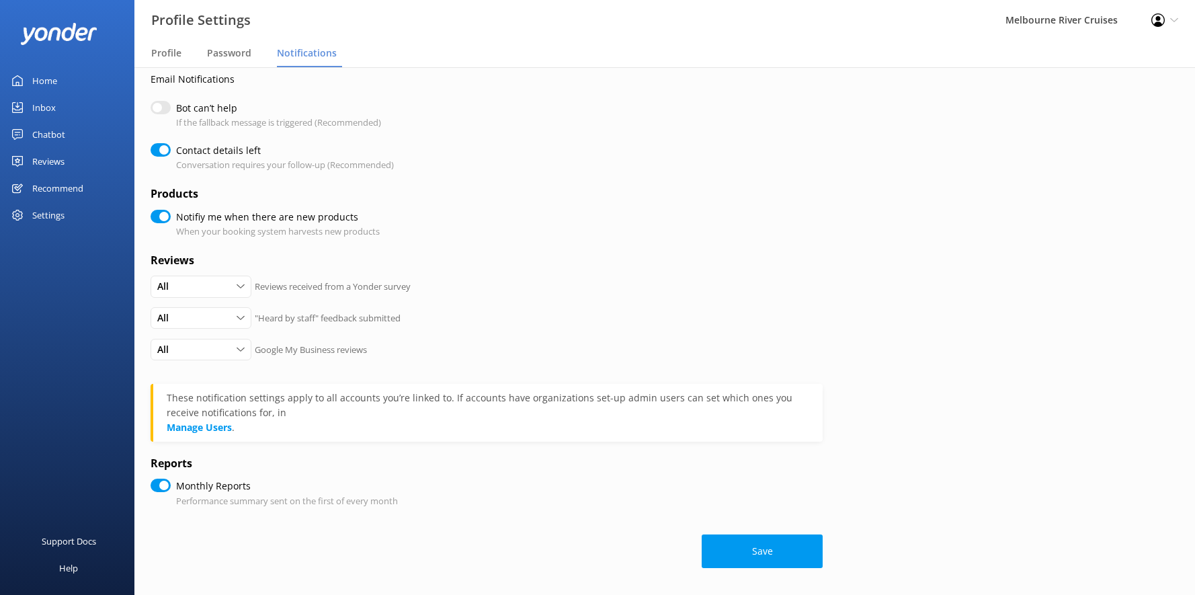
click at [40, 77] on div "Home" at bounding box center [44, 80] width 25 height 27
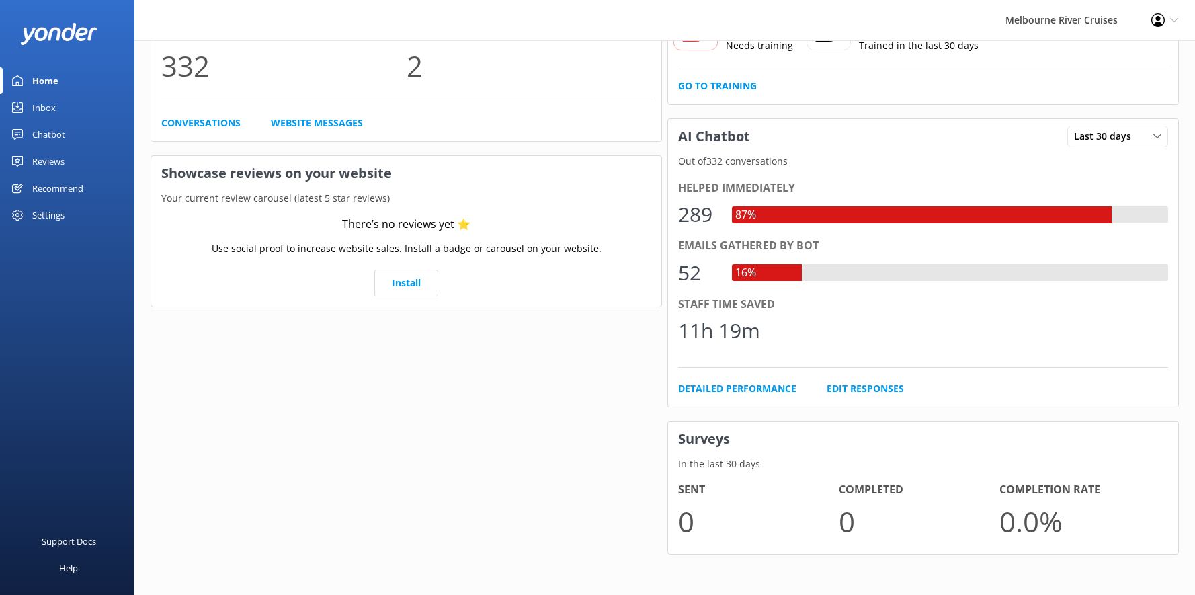
click at [37, 109] on div "Inbox" at bounding box center [44, 107] width 24 height 27
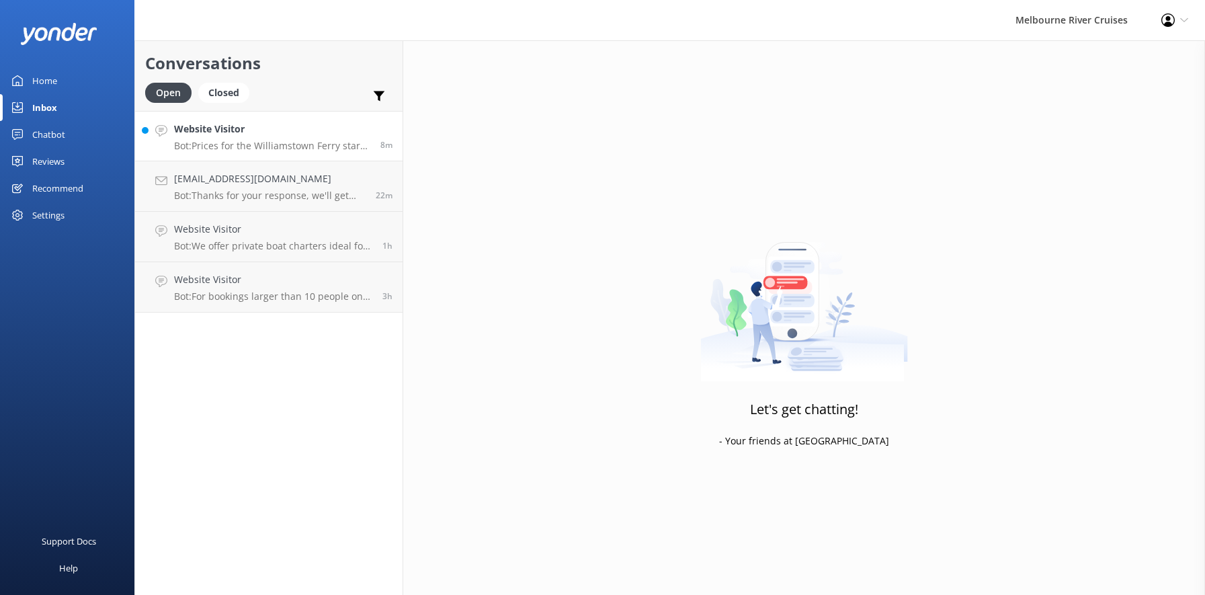
click at [242, 136] on h4 "Website Visitor" at bounding box center [272, 129] width 196 height 15
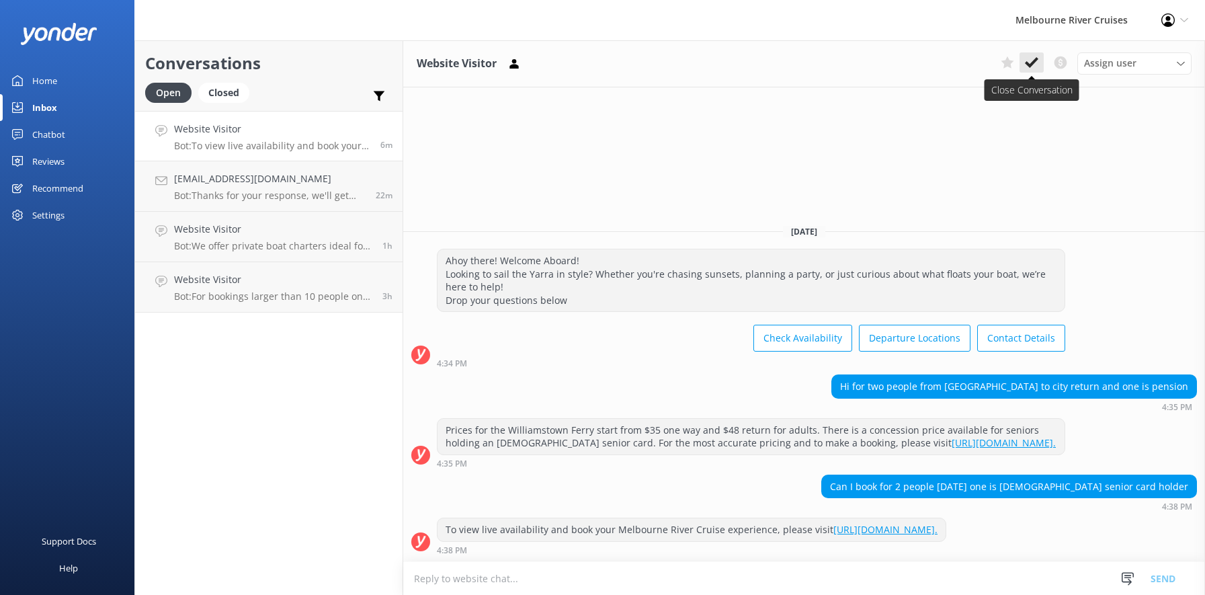
click at [1029, 65] on use at bounding box center [1031, 62] width 13 height 11
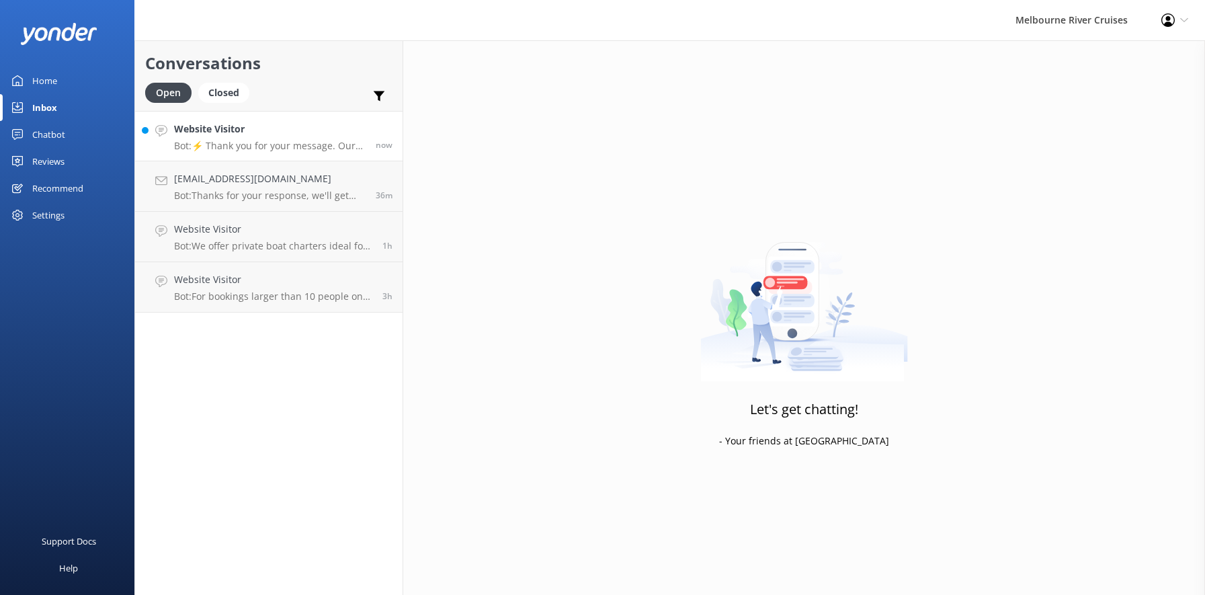
click at [253, 134] on h4 "Website Visitor" at bounding box center [270, 129] width 192 height 15
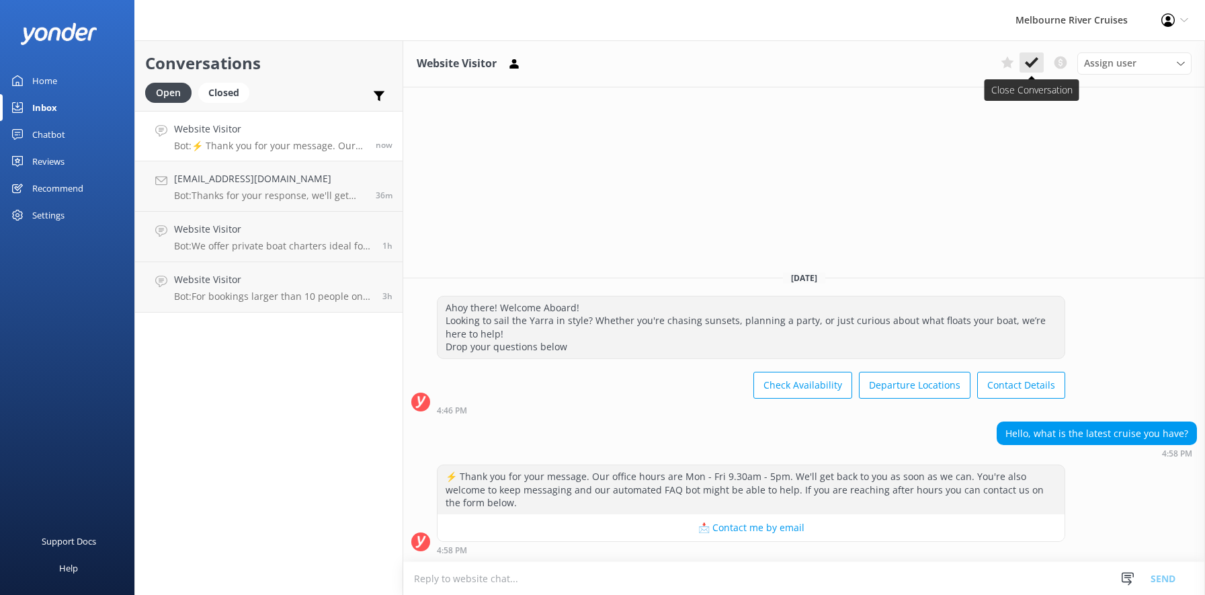
click at [1033, 62] on use at bounding box center [1031, 62] width 13 height 11
